Goal: Transaction & Acquisition: Purchase product/service

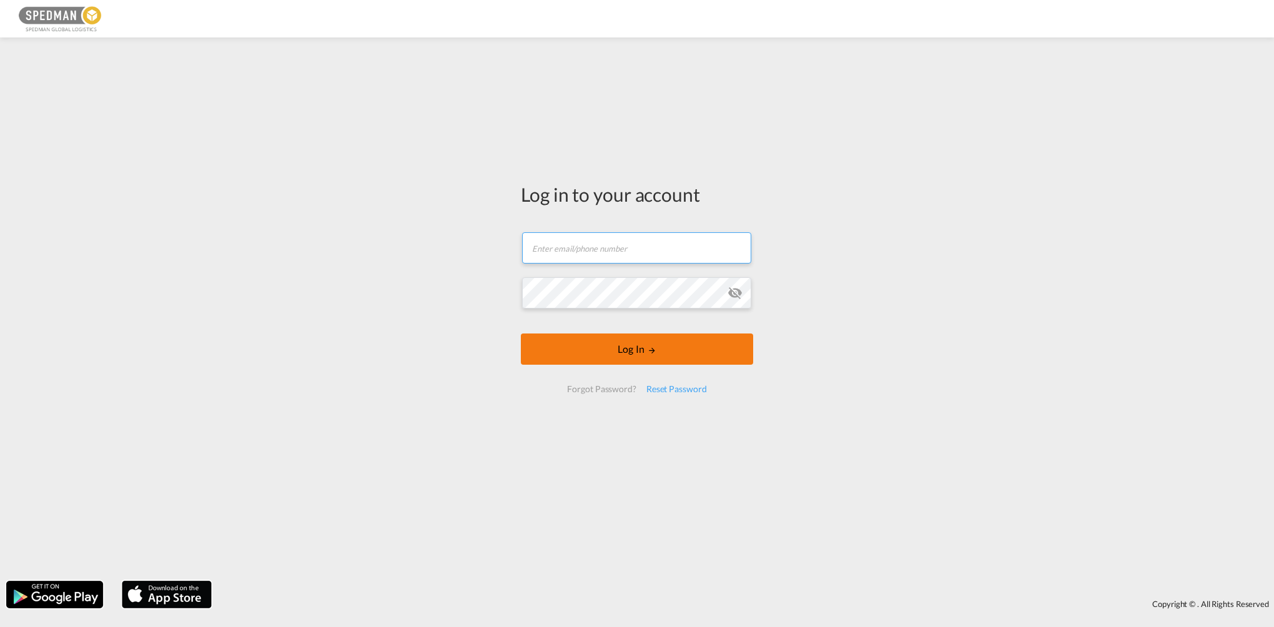
type input "[EMAIL_ADDRESS][PERSON_NAME][DOMAIN_NAME]"
click at [683, 339] on button "Log In" at bounding box center [637, 349] width 232 height 31
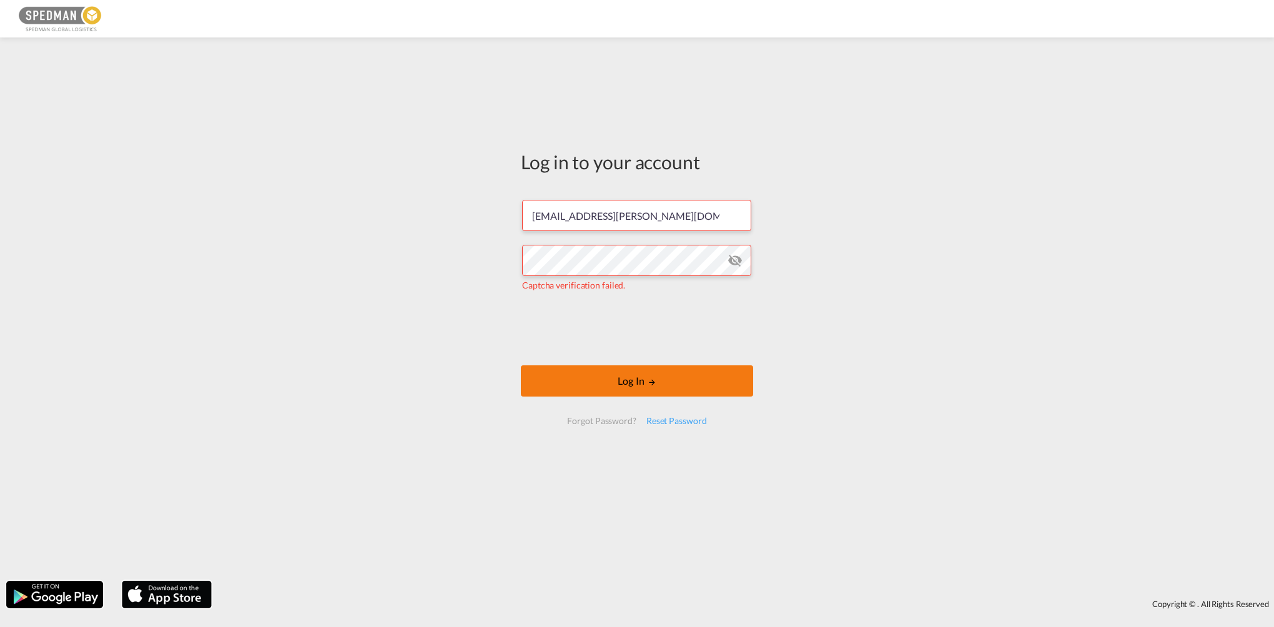
click at [674, 387] on button "Log In" at bounding box center [637, 380] width 232 height 31
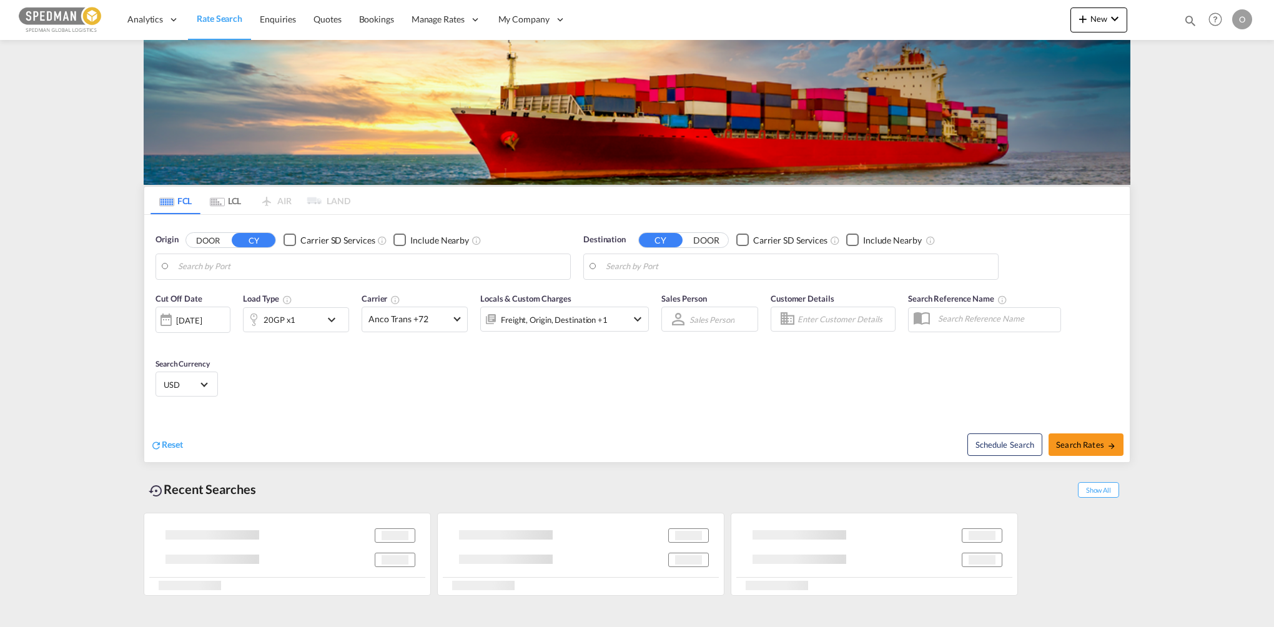
type input "[GEOGRAPHIC_DATA], SESTO"
type input "[GEOGRAPHIC_DATA], NZAKL"
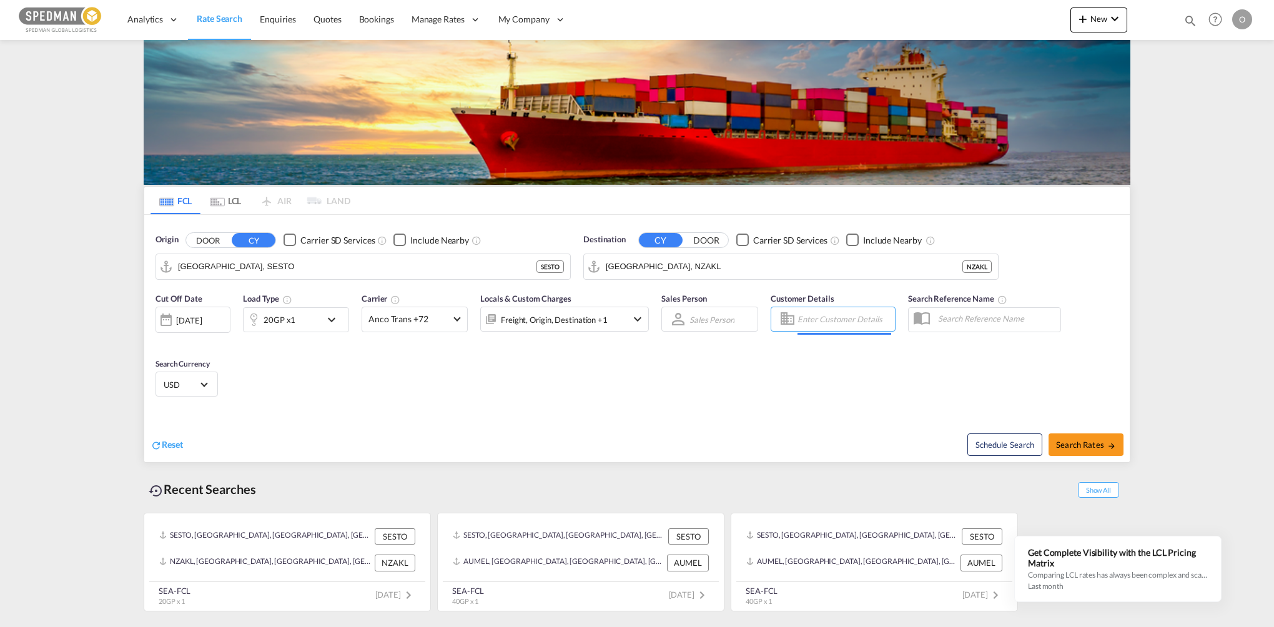
click at [832, 319] on input "Enter Customer Details" at bounding box center [845, 319] width 94 height 19
click at [533, 397] on div "Cut Off Date [DATE] [DATE] Load Type 20GP x1 Carrier Anco Trans +72 Online Rate…" at bounding box center [637, 347] width 986 height 122
click at [307, 262] on input "[GEOGRAPHIC_DATA], SESTO" at bounding box center [371, 266] width 386 height 19
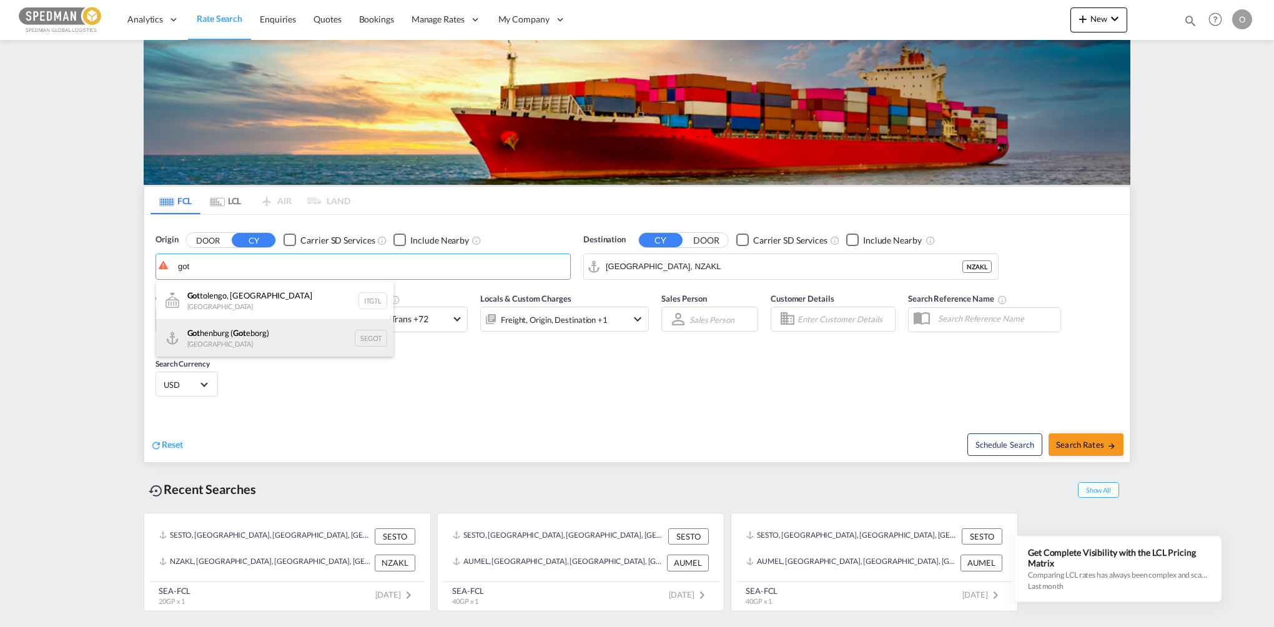
click at [305, 335] on div "Got henburg ( Got eborg) [GEOGRAPHIC_DATA] SEGOT" at bounding box center [274, 337] width 237 height 37
type input "[GEOGRAPHIC_DATA] ([GEOGRAPHIC_DATA]), [GEOGRAPHIC_DATA]"
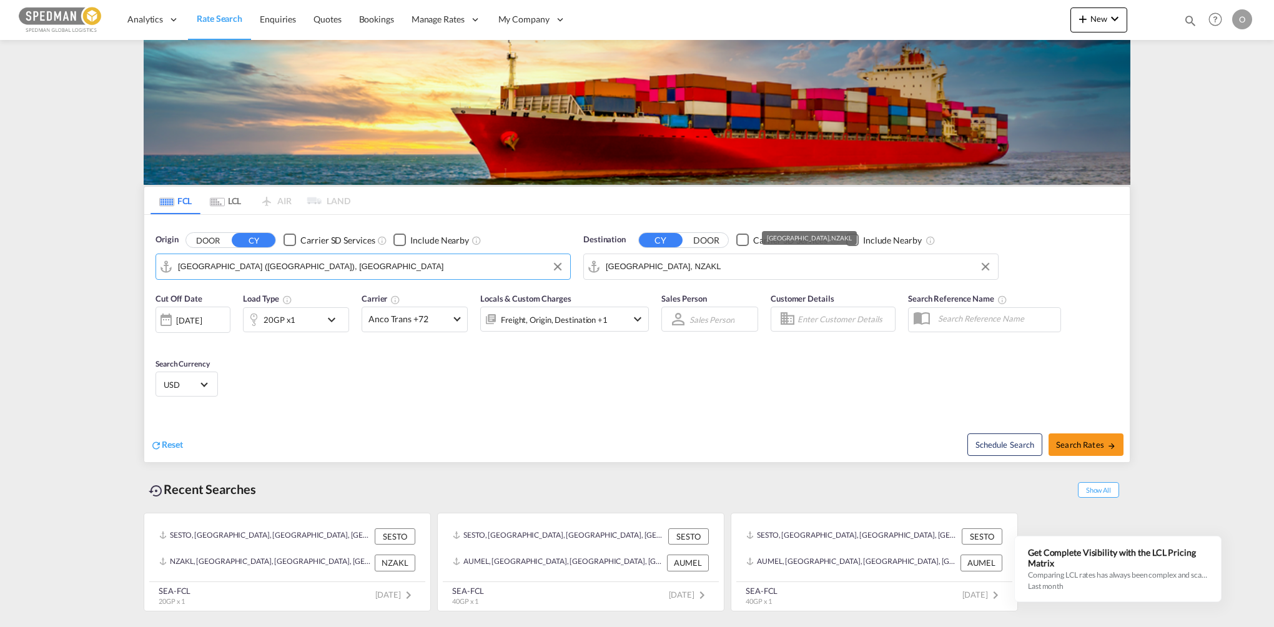
click at [761, 273] on input "[GEOGRAPHIC_DATA], NZAKL" at bounding box center [799, 266] width 386 height 19
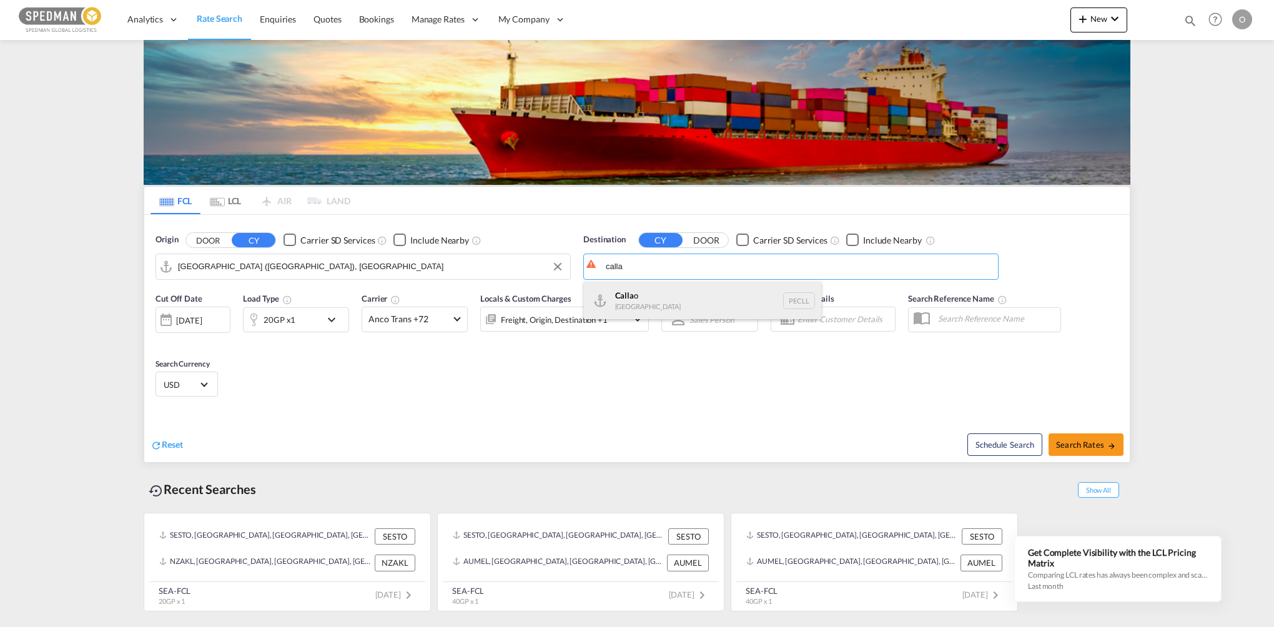
click at [733, 289] on div "Calla o [GEOGRAPHIC_DATA] PECLL" at bounding box center [702, 300] width 237 height 37
type input "Callao, PECLL"
click at [340, 316] on md-icon "icon-chevron-down" at bounding box center [334, 319] width 21 height 15
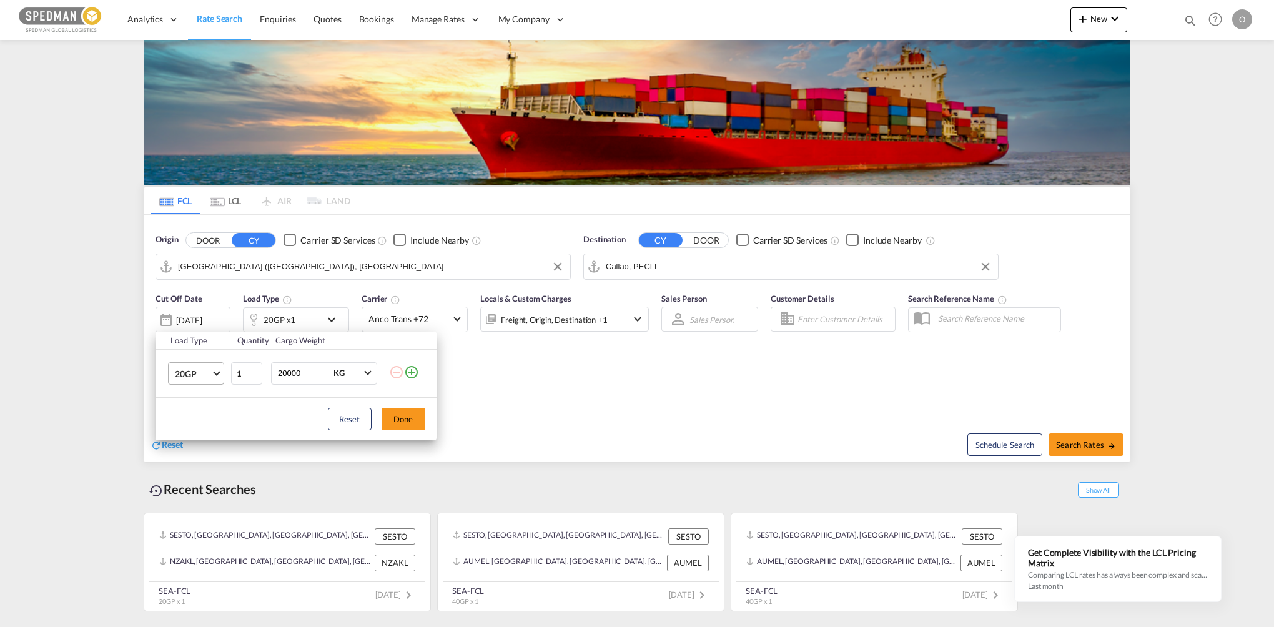
click at [222, 381] on md-select-value "20GP" at bounding box center [199, 373] width 50 height 21
drag, startPoint x: 216, startPoint y: 432, endPoint x: 330, endPoint y: 429, distance: 114.3
click at [228, 432] on md-option "40HC" at bounding box center [206, 434] width 85 height 30
click at [385, 424] on button "Done" at bounding box center [404, 419] width 44 height 22
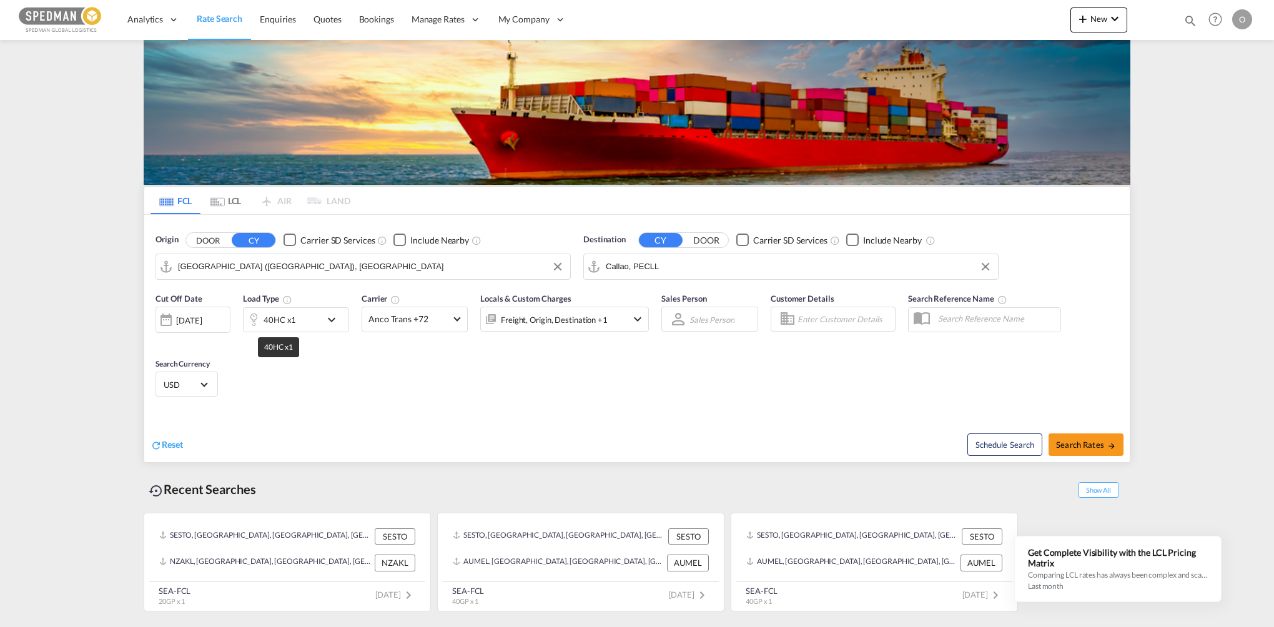
click at [294, 317] on div "40HC x1" at bounding box center [280, 319] width 32 height 17
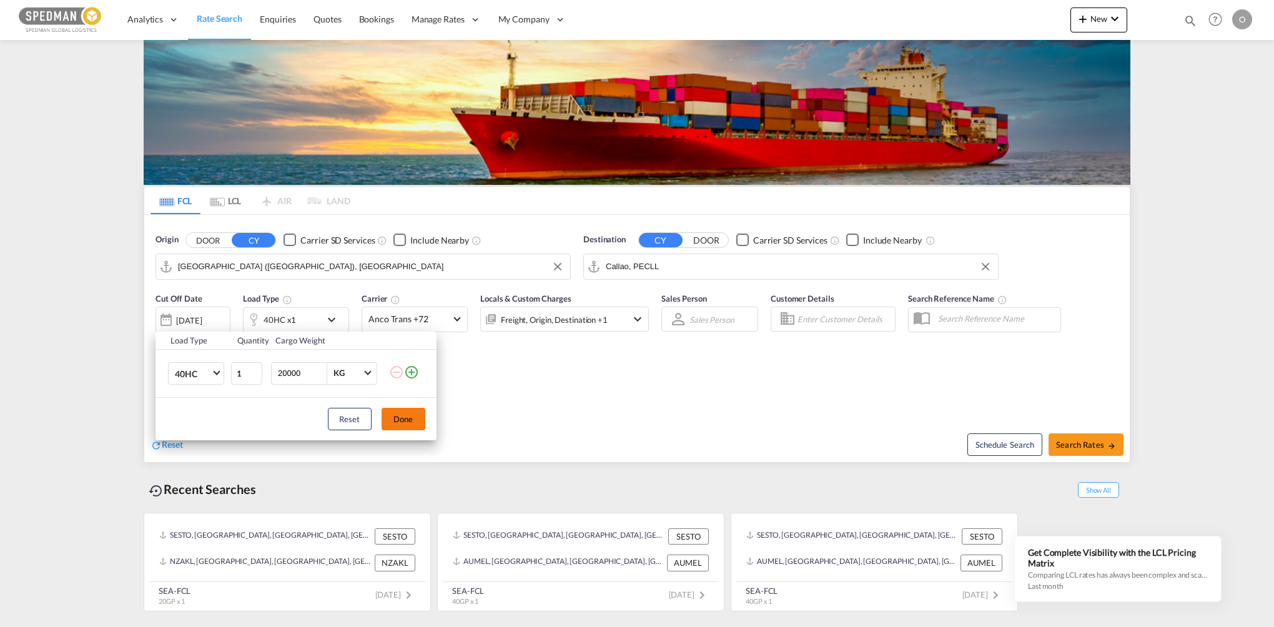
click at [407, 415] on button "Done" at bounding box center [404, 419] width 44 height 22
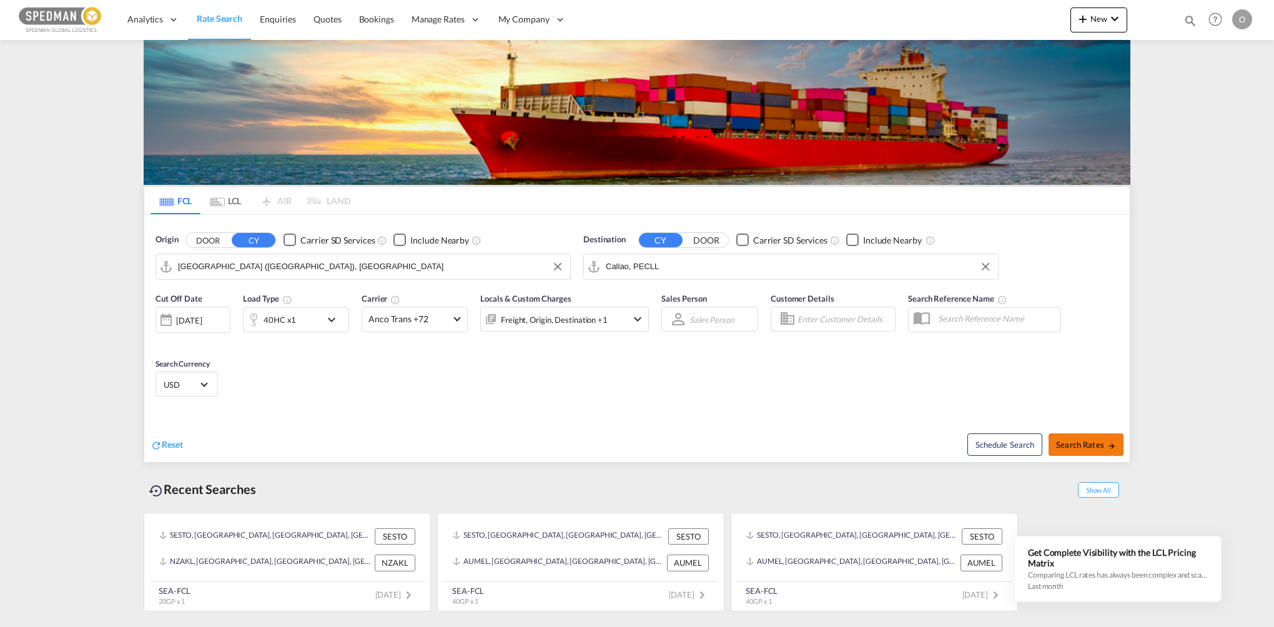
click at [1104, 435] on button "Search Rates" at bounding box center [1086, 445] width 75 height 22
type input "SEGOT to PECLL / [DATE]"
